Goal: Download file/media

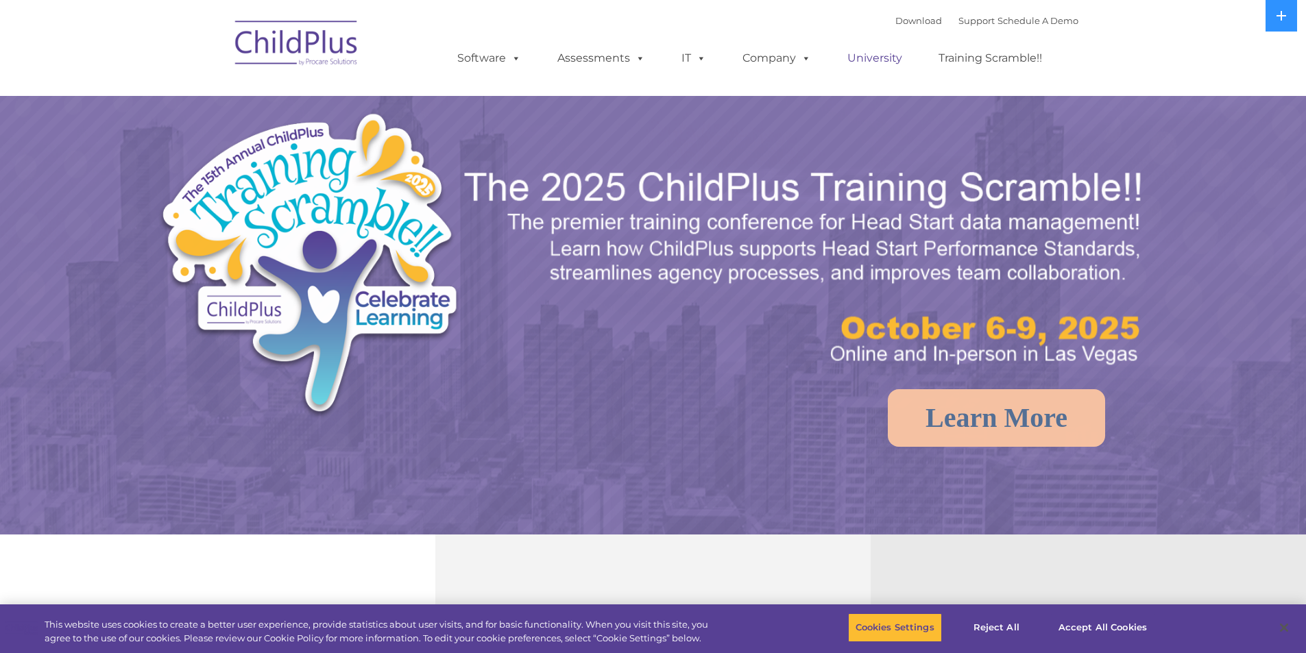
select select "MEDIUM"
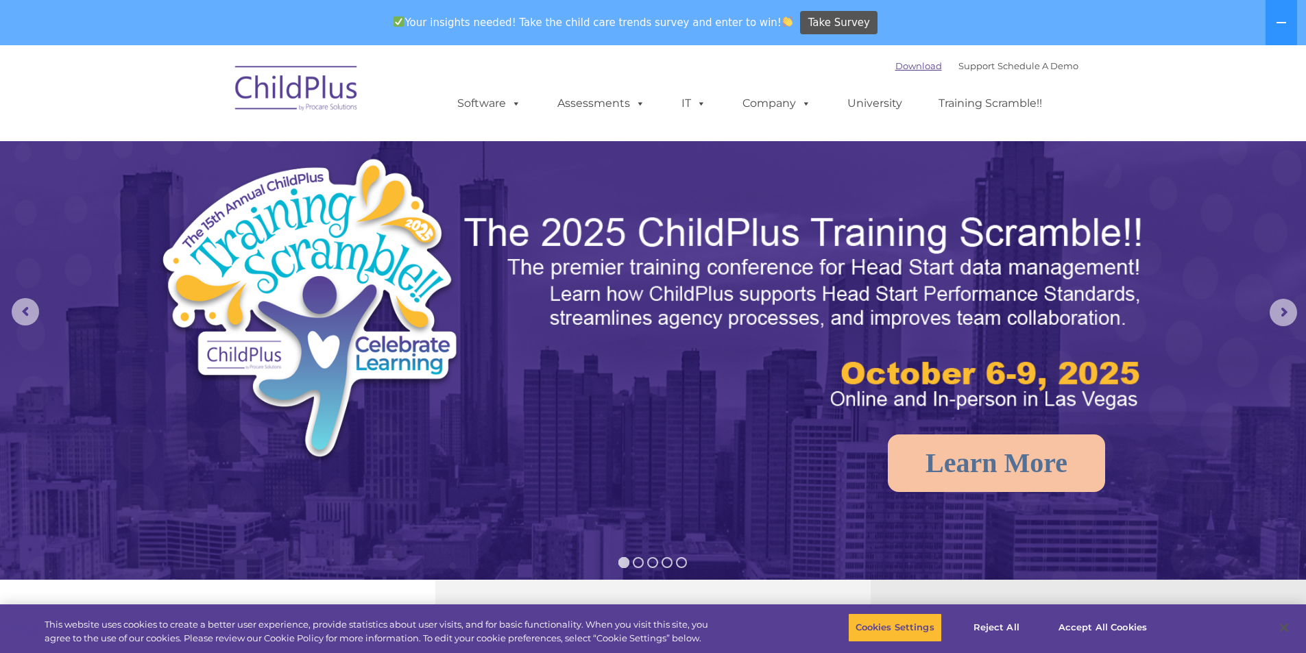
click at [898, 65] on link "Download" at bounding box center [918, 65] width 47 height 11
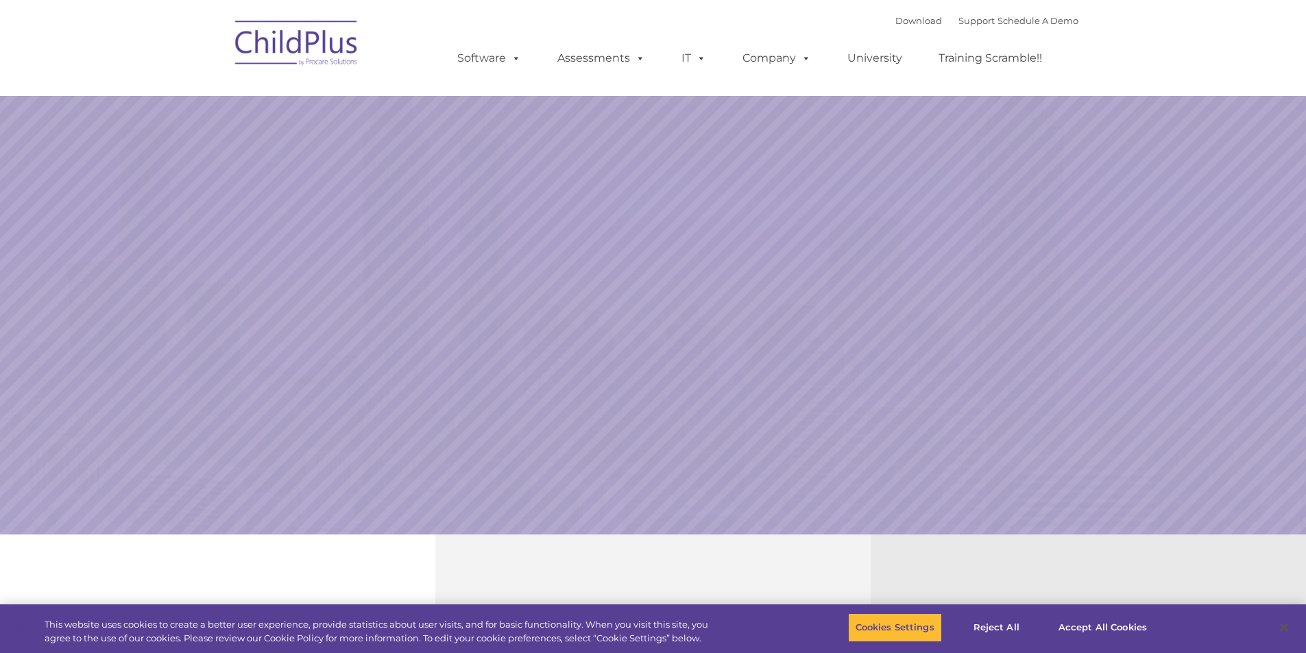
select select "MEDIUM"
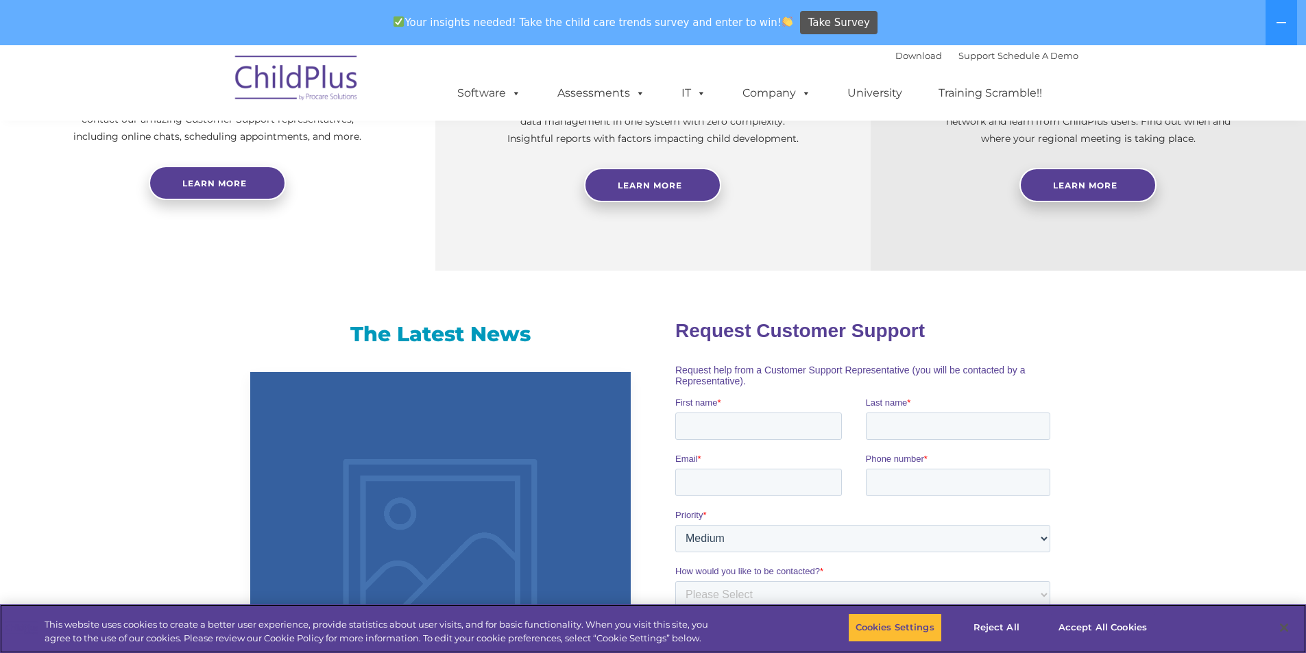
scroll to position [638, 0]
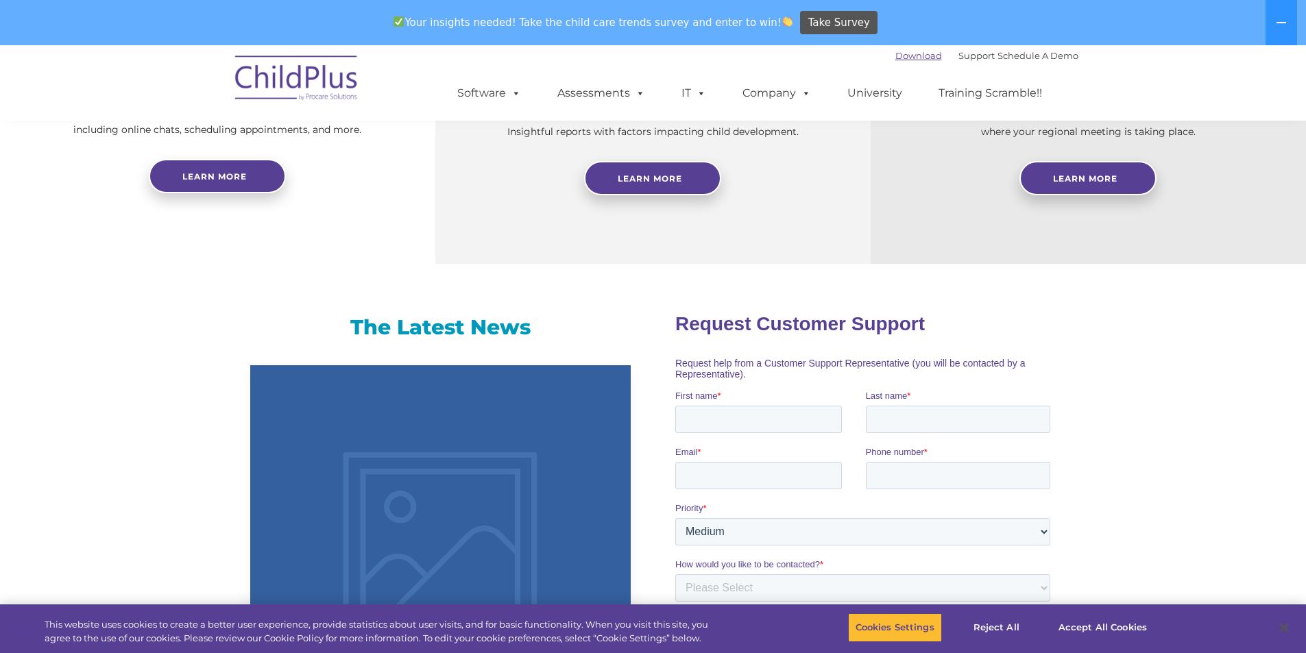
click at [898, 59] on link "Download" at bounding box center [918, 55] width 47 height 11
click at [910, 54] on link "Download" at bounding box center [918, 55] width 47 height 11
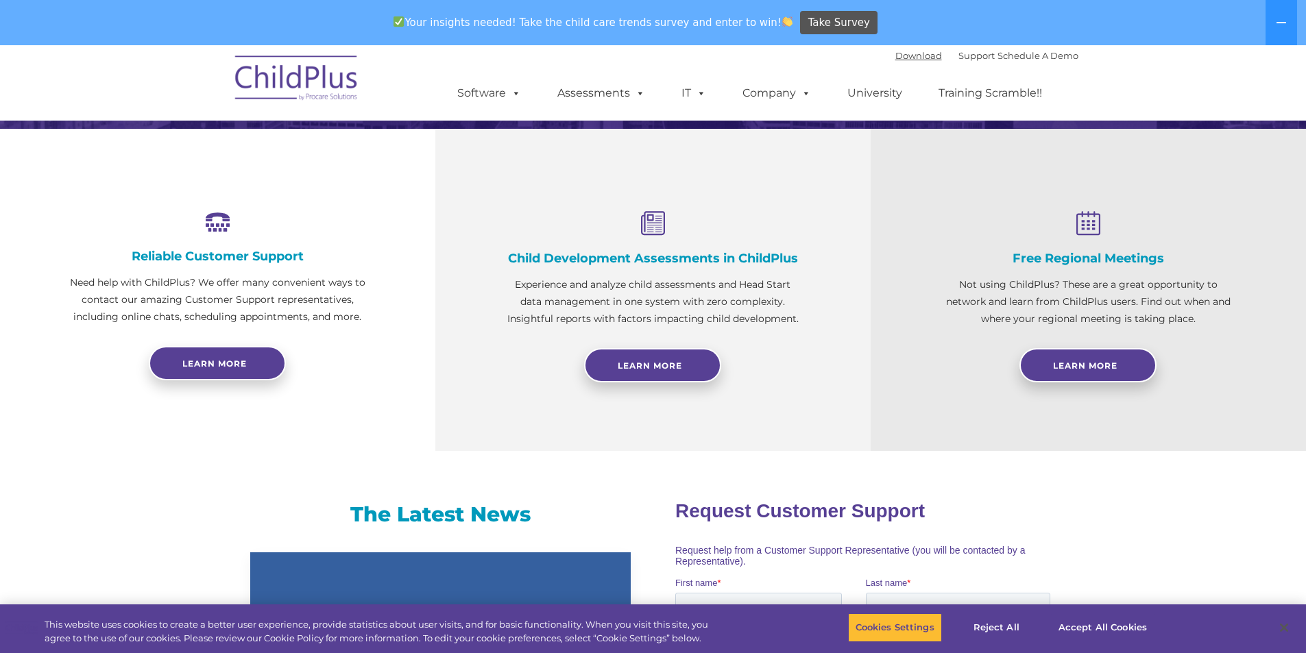
scroll to position [432, 0]
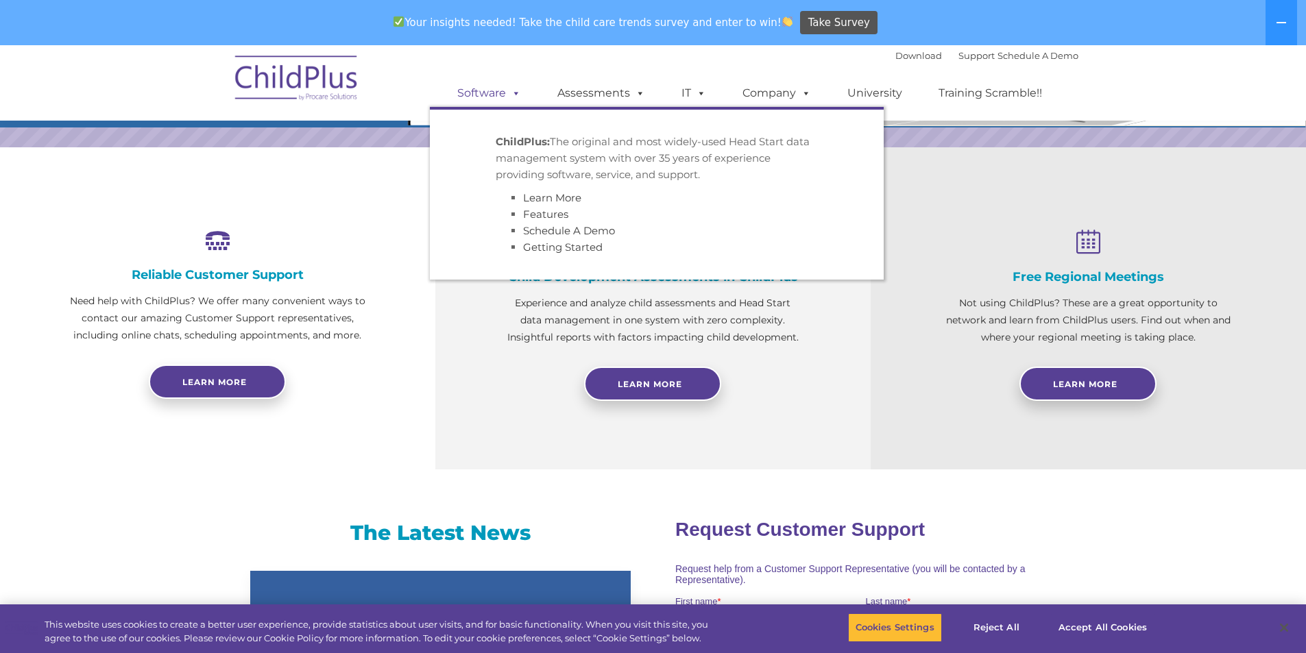
click at [505, 99] on link "Software" at bounding box center [488, 92] width 91 height 27
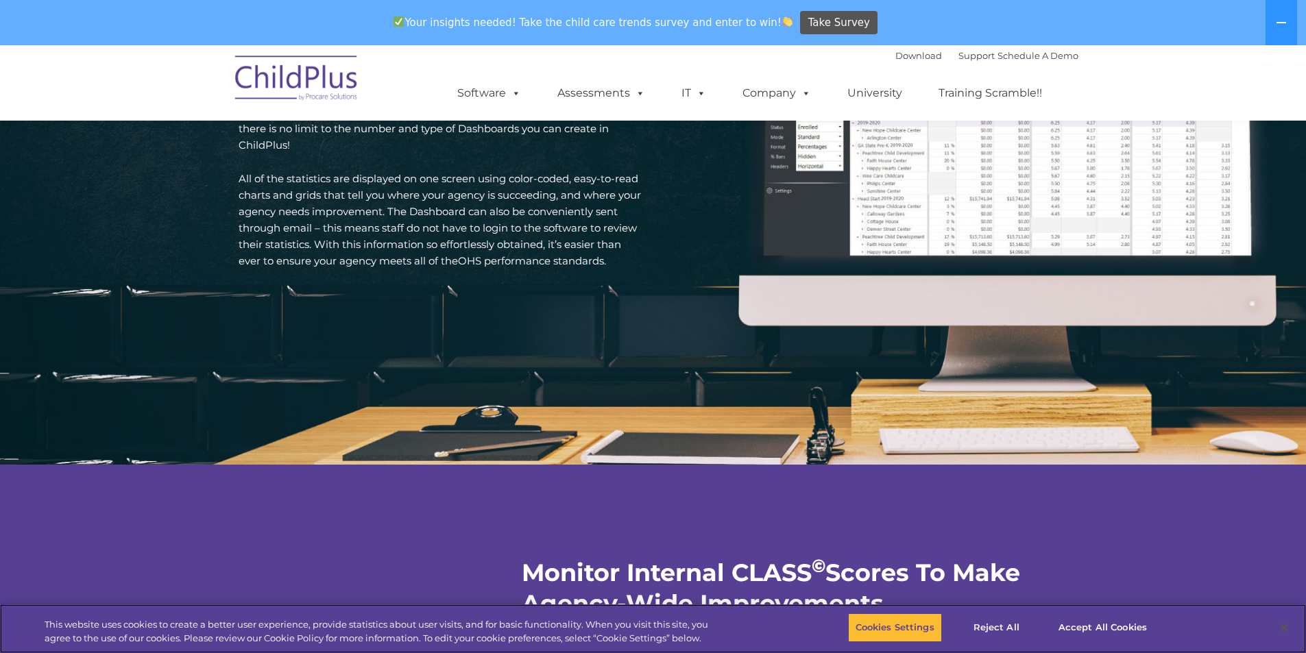
scroll to position [2105, 0]
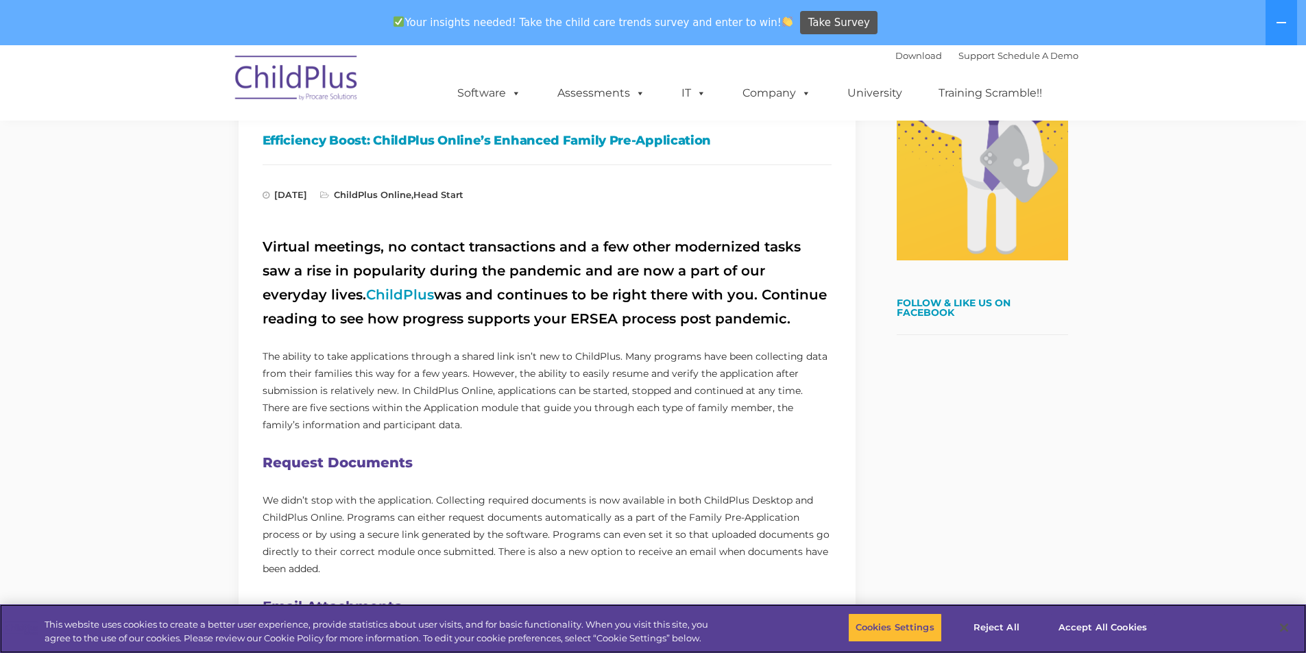
scroll to position [380, 0]
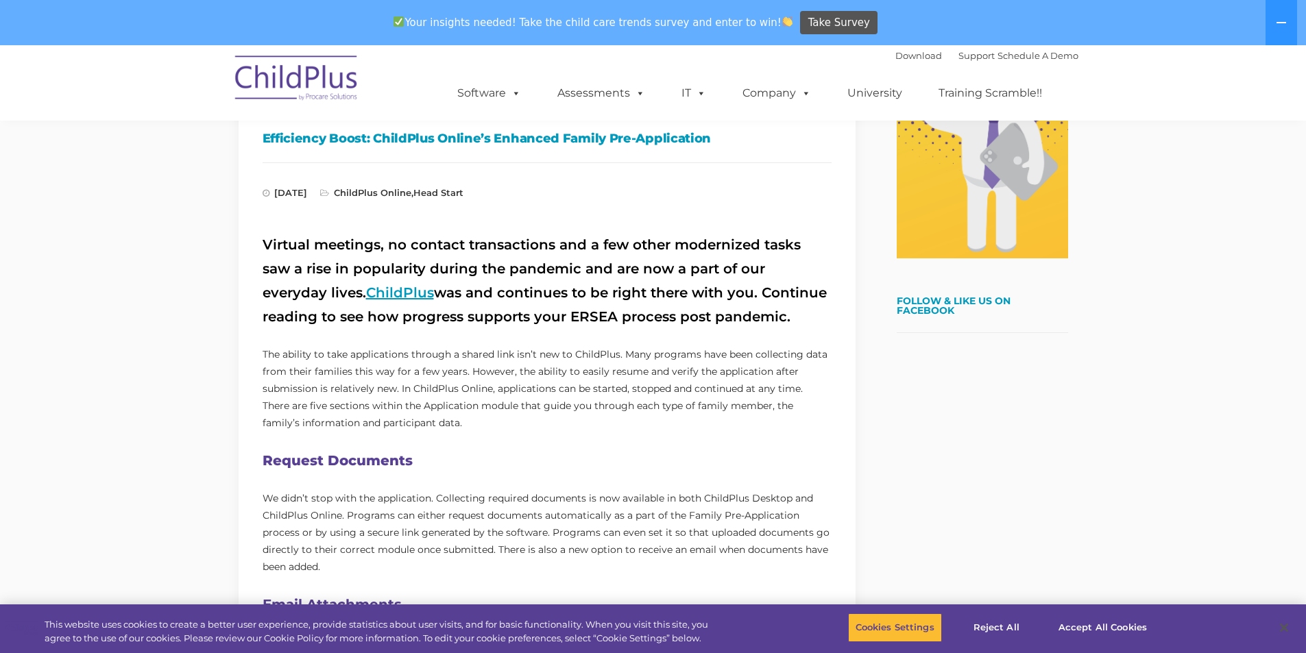
click at [366, 292] on link "ChildPlus" at bounding box center [400, 292] width 68 height 16
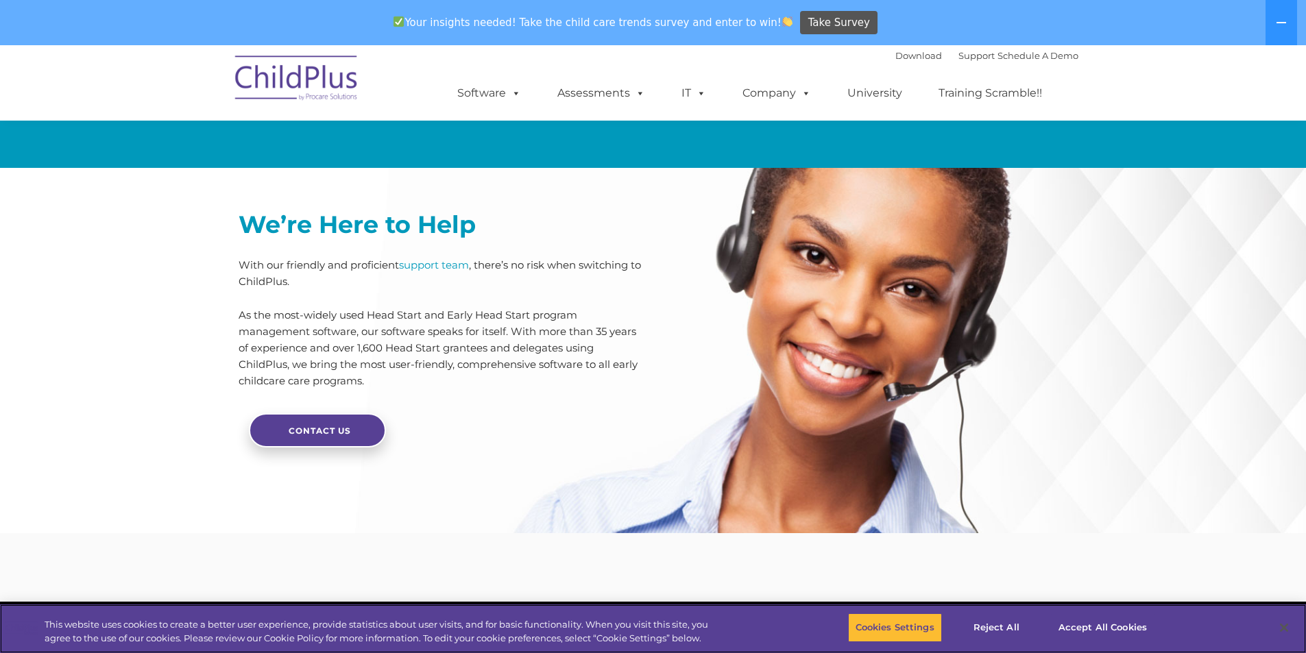
scroll to position [3251, 0]
